Goal: Find specific page/section: Find specific page/section

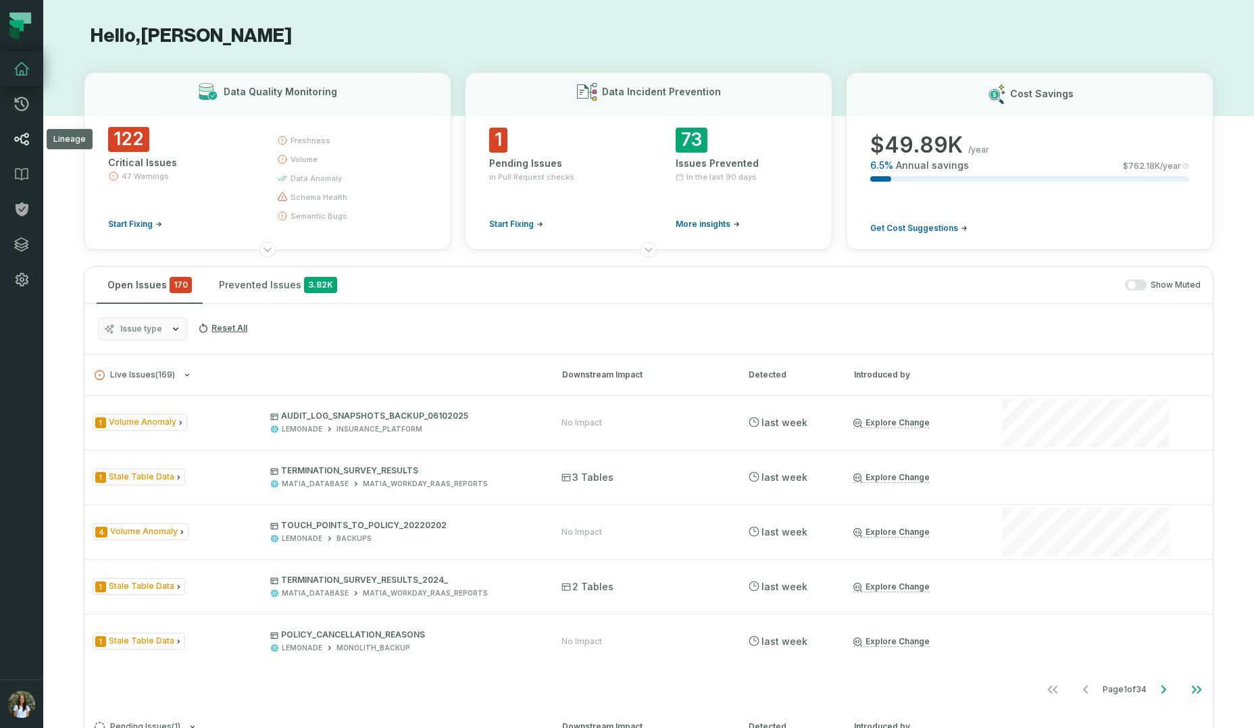
click at [22, 134] on icon at bounding box center [22, 139] width 16 height 16
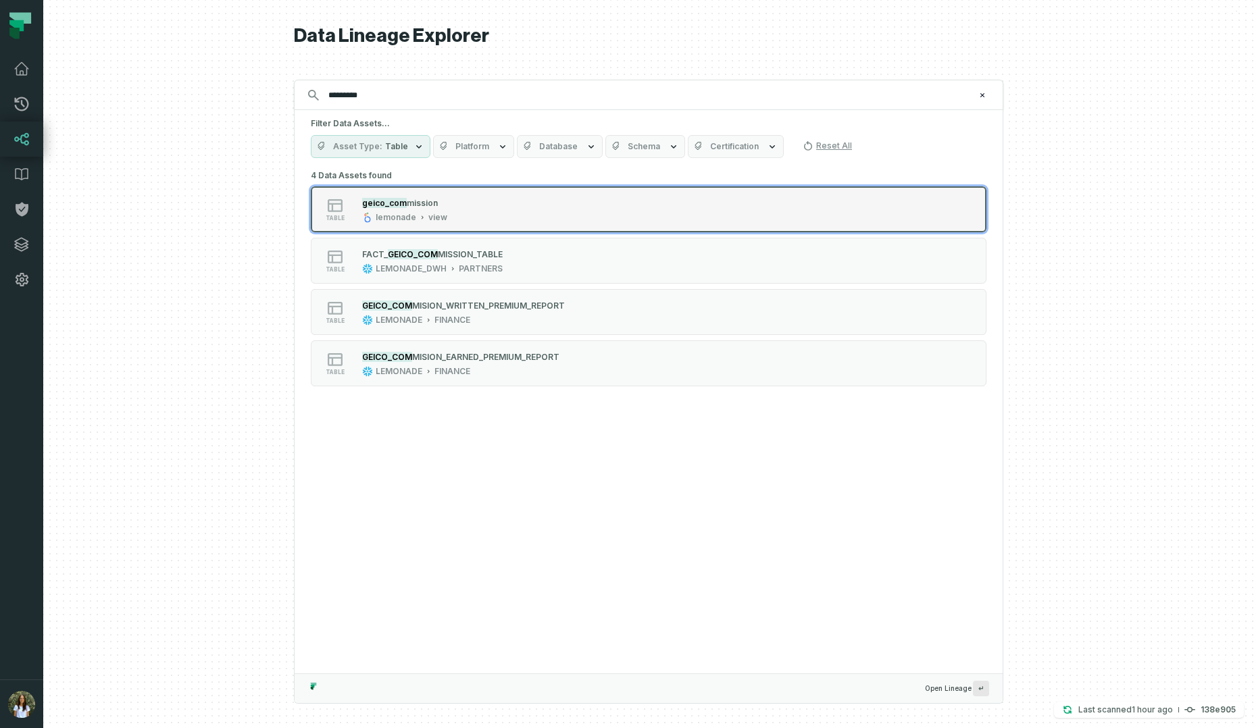
type input "*********"
click at [467, 205] on div "table geico_com mission lemonade view" at bounding box center [483, 209] width 338 height 27
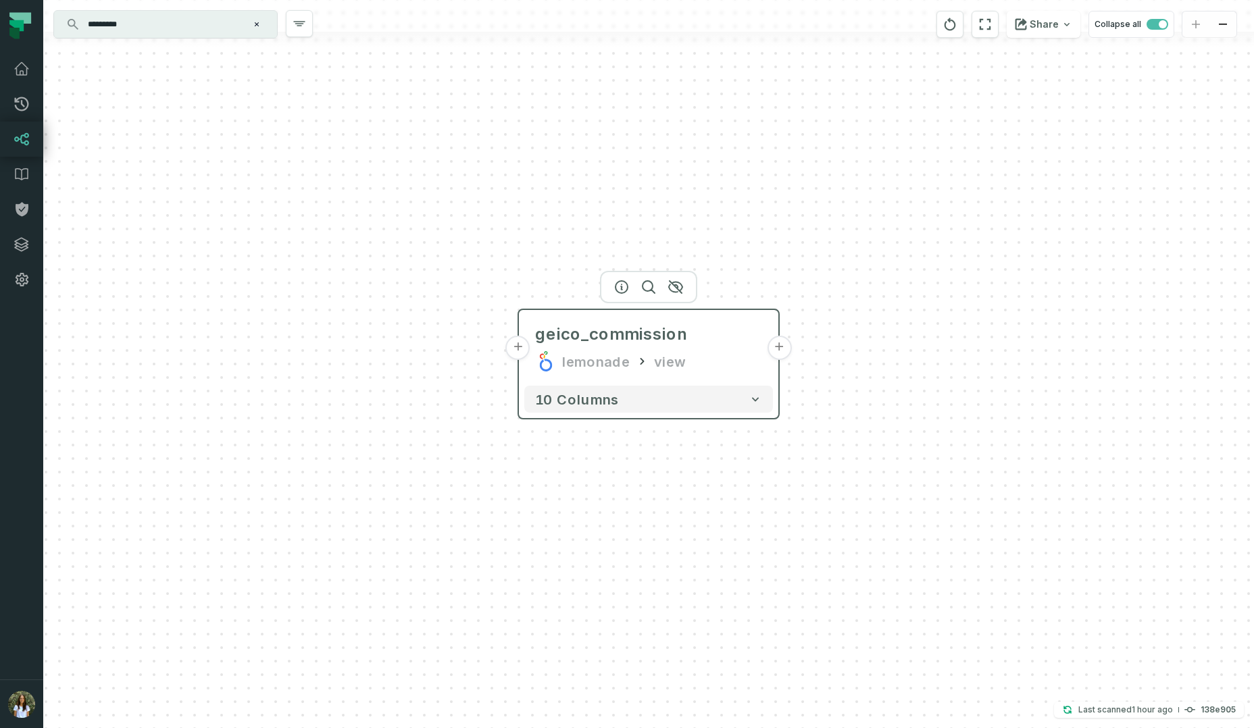
click at [522, 347] on button "+" at bounding box center [518, 348] width 24 height 24
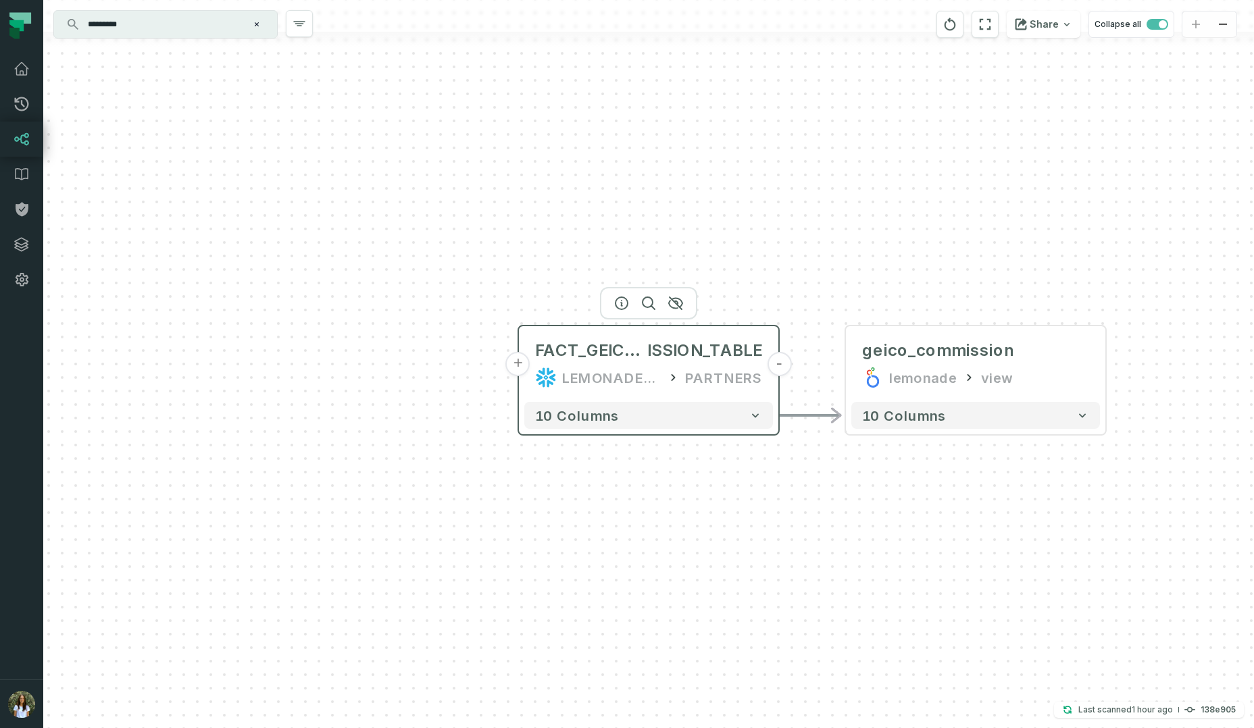
click at [519, 365] on button "+" at bounding box center [518, 364] width 24 height 24
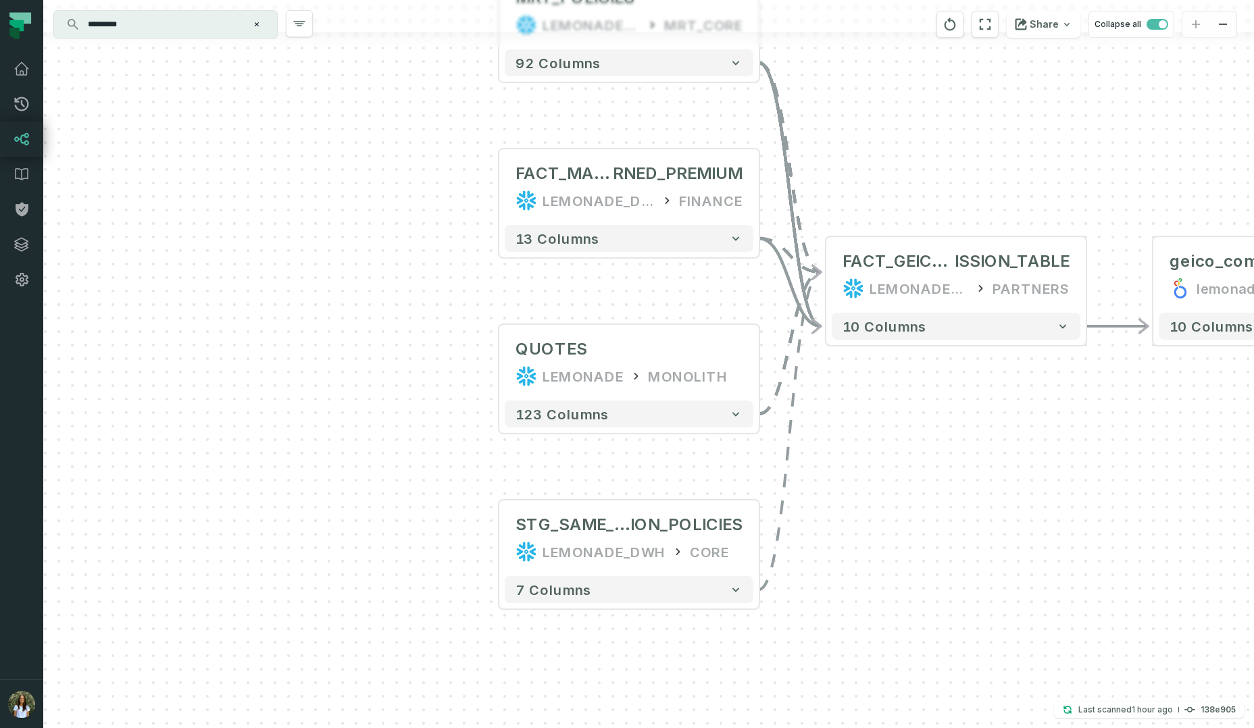
drag, startPoint x: 424, startPoint y: 376, endPoint x: 400, endPoint y: 225, distance: 152.5
click at [400, 225] on div "+ MRT_POLICIES LEMONADE_DWH MRT_CORE + 92 columns + FACT_MASTER_DAILY_EA RNED_P…" at bounding box center [648, 364] width 1211 height 728
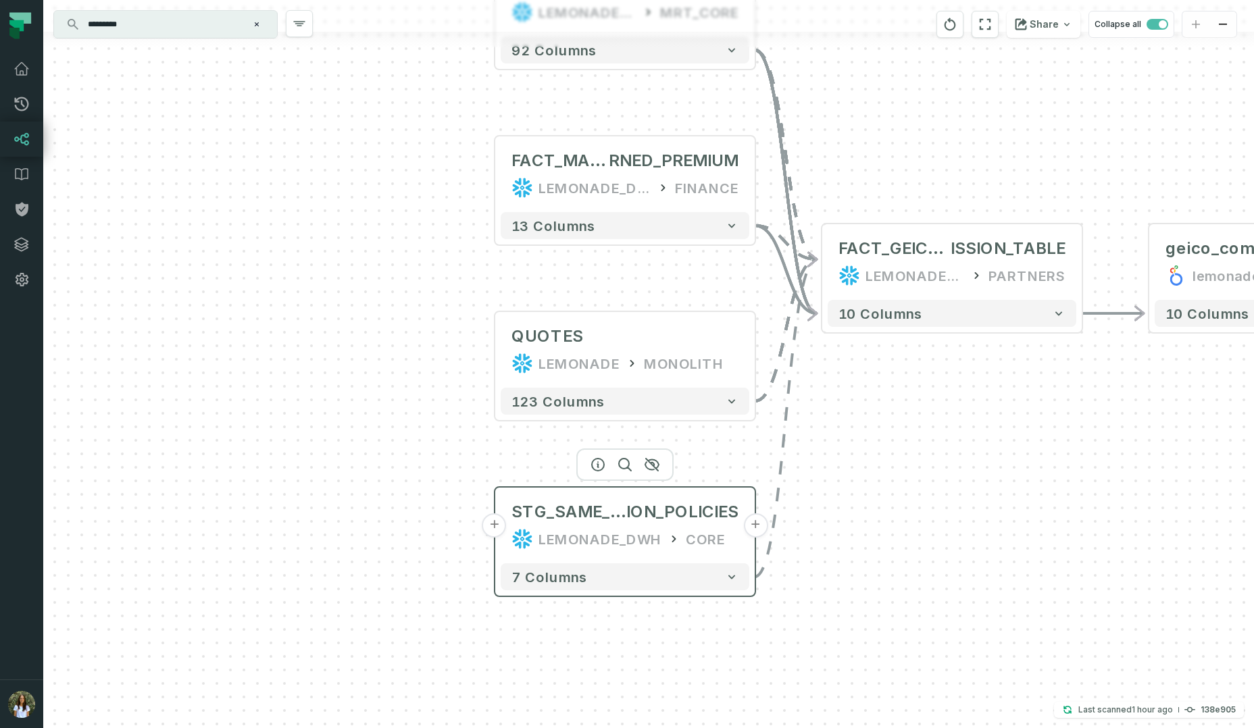
click at [660, 532] on div "LEMONADE_DWH CORE" at bounding box center [625, 539] width 227 height 22
